Goal: Task Accomplishment & Management: Use online tool/utility

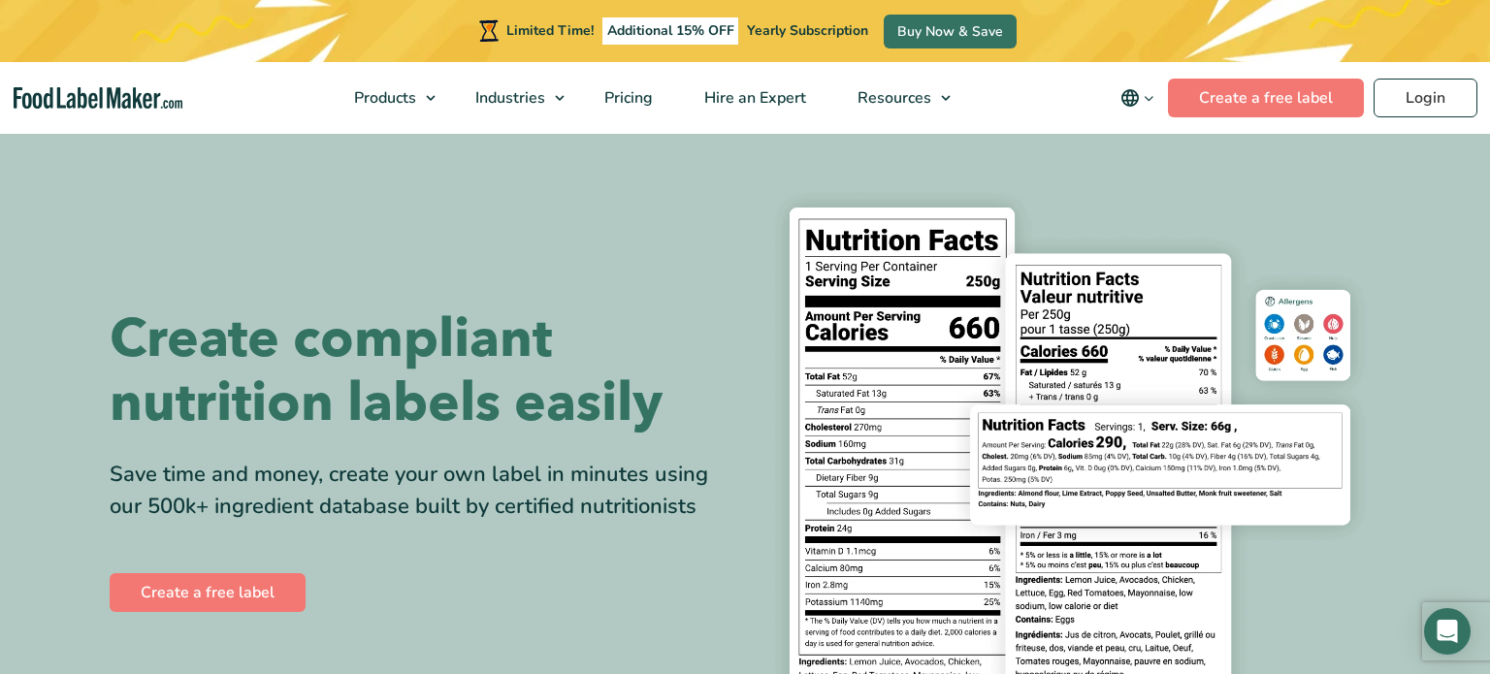
click at [263, 613] on div "Create a free label" at bounding box center [420, 592] width 621 height 47
click at [254, 600] on link "Create a free label" at bounding box center [208, 592] width 196 height 39
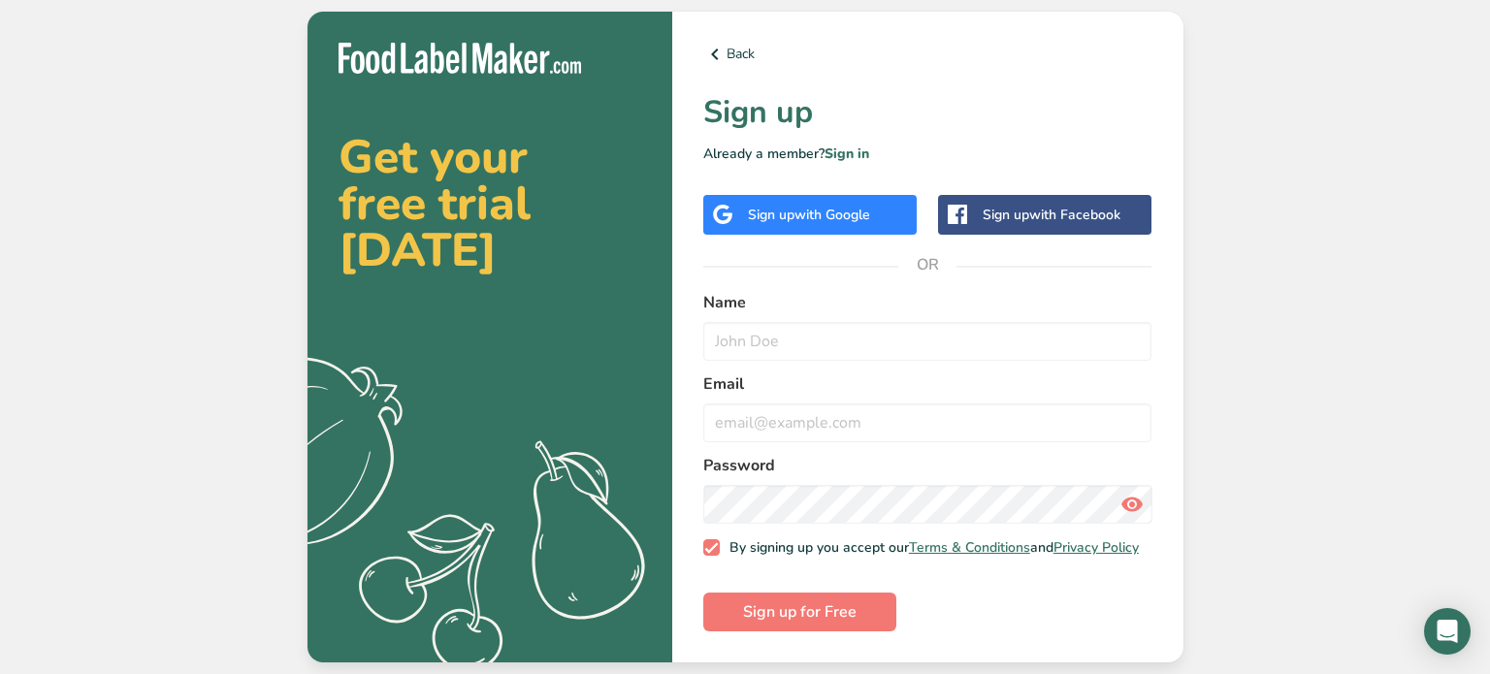
click at [737, 73] on div "Back Sign up Already a member? Sign in Sign up with Google Sign up with Faceboo…" at bounding box center [927, 338] width 511 height 652
click at [737, 54] on link "Back" at bounding box center [927, 54] width 449 height 23
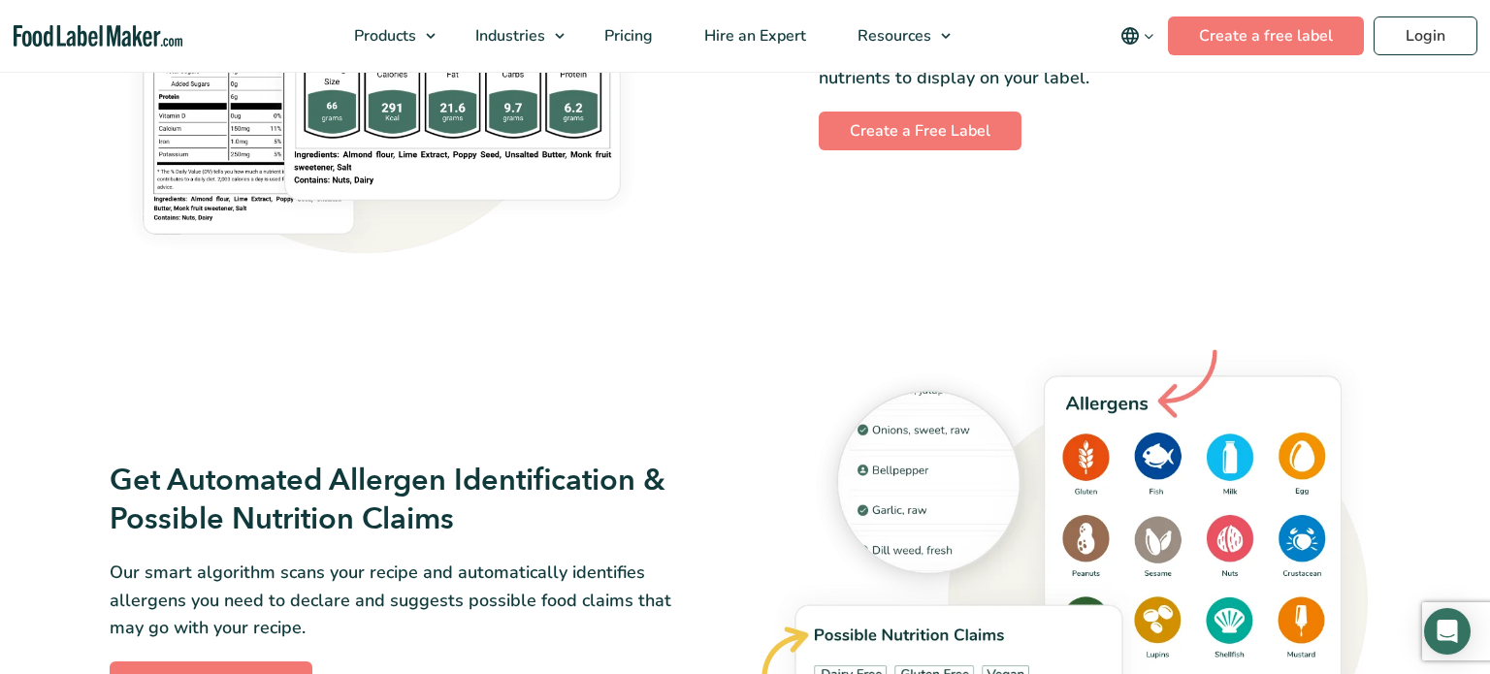
scroll to position [1905, 0]
